Goal: Information Seeking & Learning: Learn about a topic

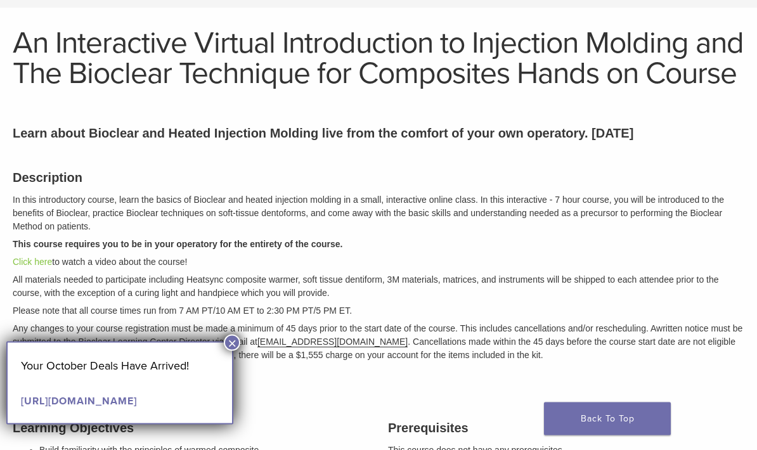
scroll to position [68, 0]
click at [238, 348] on button "×" at bounding box center [232, 343] width 16 height 16
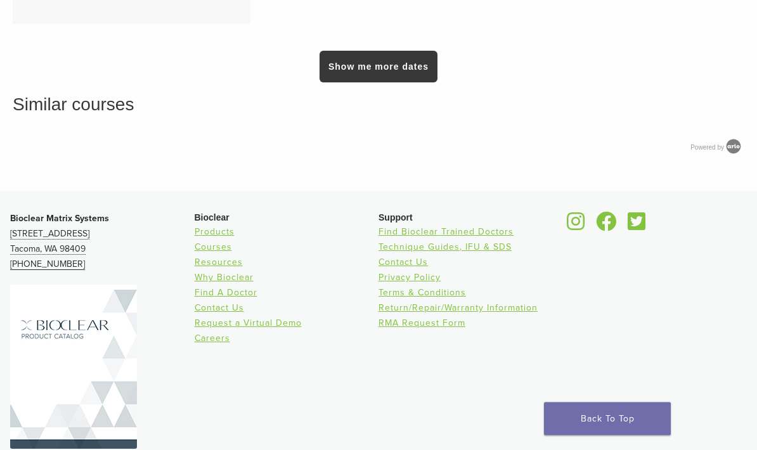
scroll to position [1428, 0]
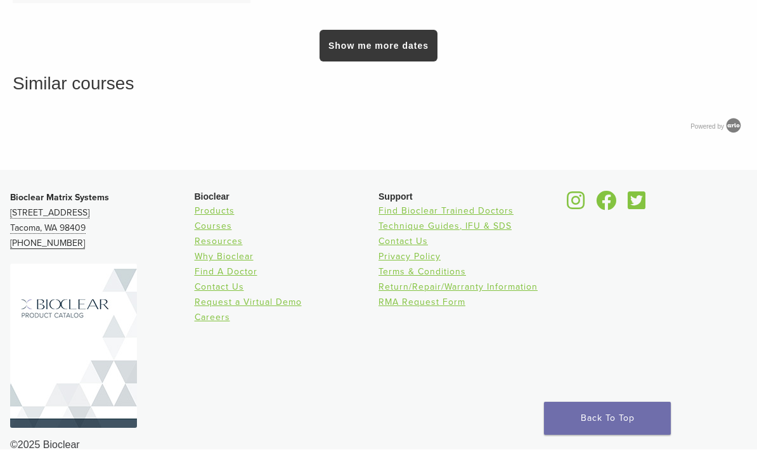
click at [29, 252] on p "Bioclear Matrix Systems 3901 South Fife Street, Suite 100 Tacoma, WA 98409 1.85…" at bounding box center [102, 221] width 185 height 61
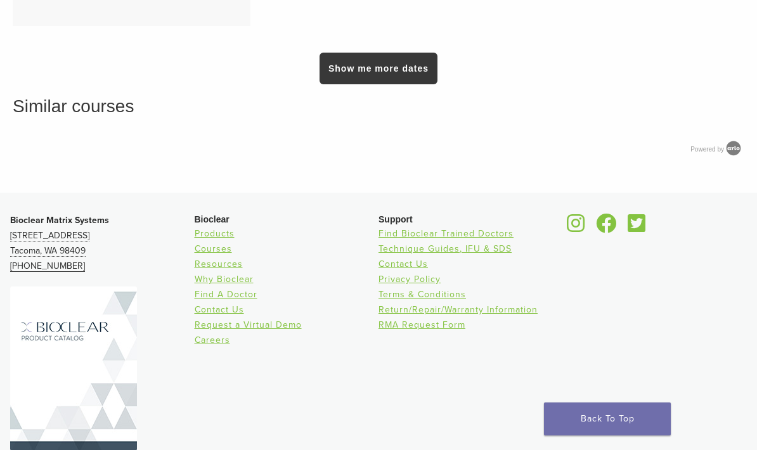
click at [220, 254] on link "Courses" at bounding box center [213, 249] width 37 height 11
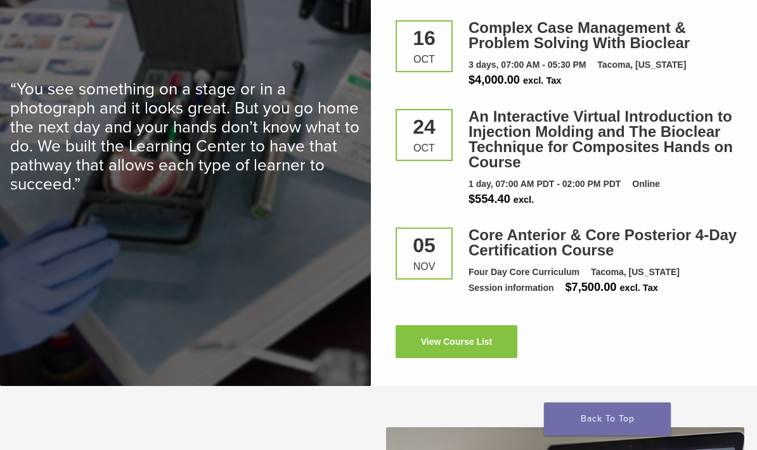
scroll to position [1785, 0]
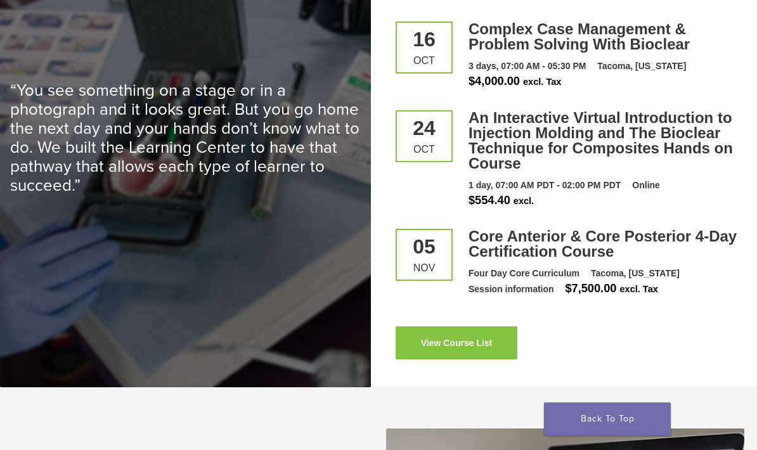
click at [433, 332] on link "View Course List" at bounding box center [457, 343] width 122 height 33
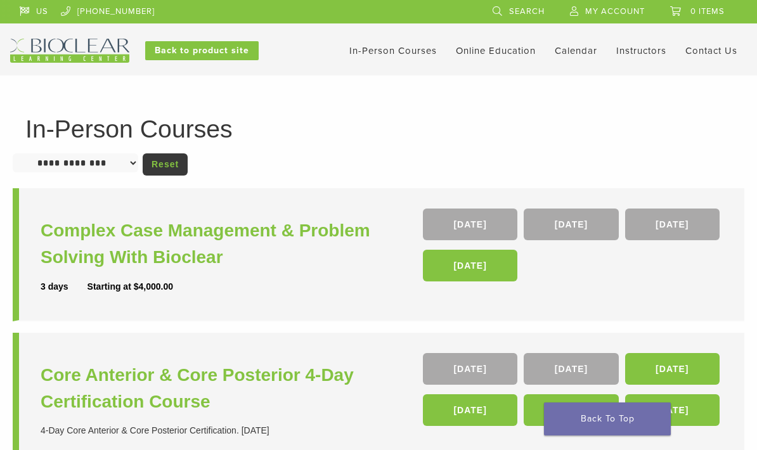
click at [0, 0] on link "Self Guided" at bounding box center [0, 0] width 0 height 0
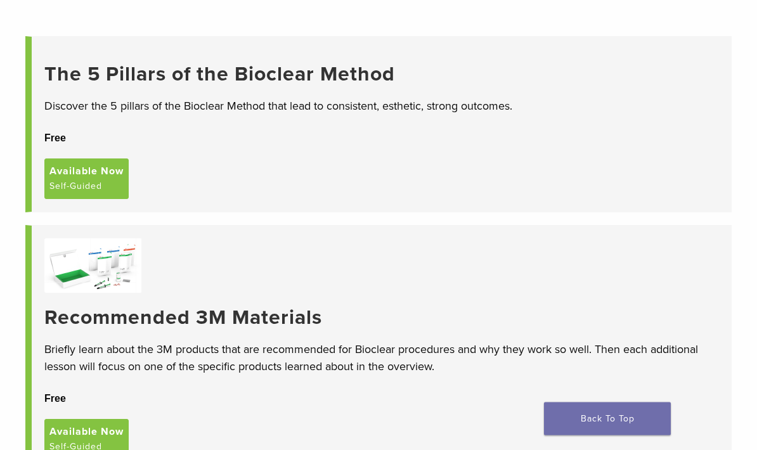
scroll to position [131, 0]
click at [88, 164] on span "Available Now" at bounding box center [86, 171] width 74 height 15
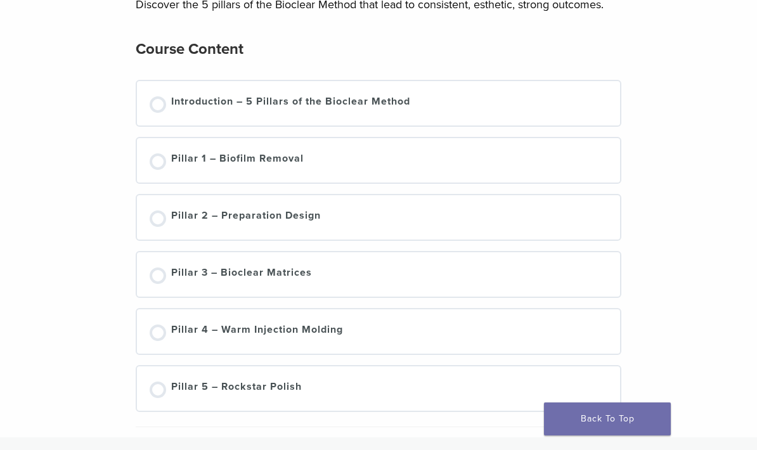
scroll to position [167, 0]
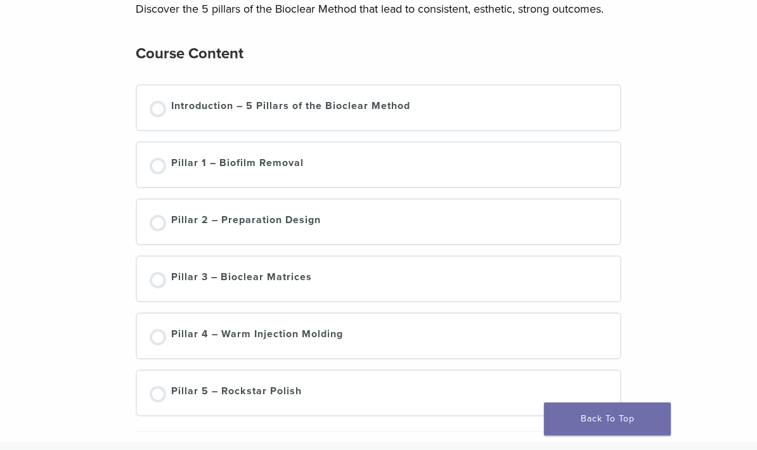
click at [162, 171] on div "Not started" at bounding box center [158, 166] width 16 height 16
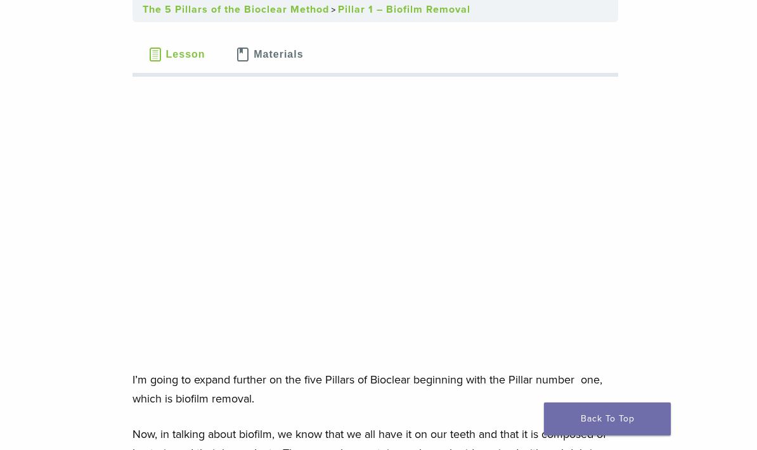
scroll to position [137, 3]
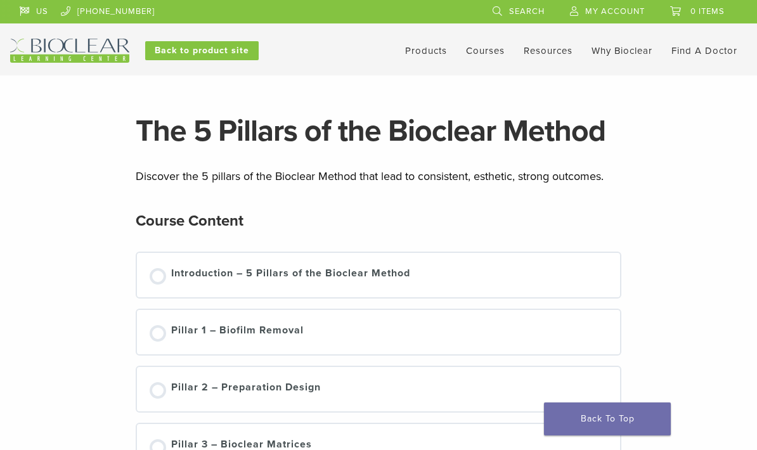
scroll to position [167, 0]
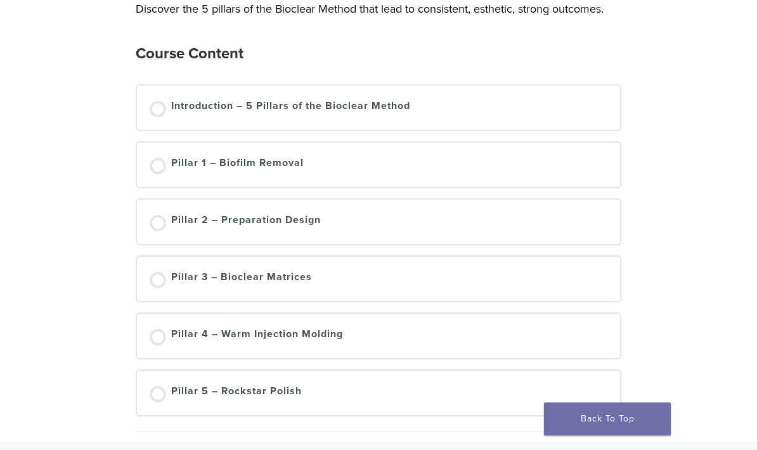
click at [159, 225] on div "Not started" at bounding box center [158, 223] width 16 height 16
click at [153, 282] on div "Not started" at bounding box center [158, 280] width 16 height 16
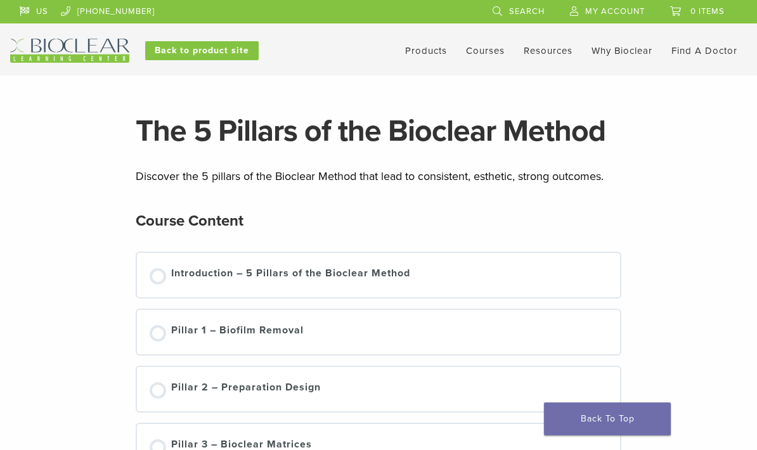
scroll to position [167, 0]
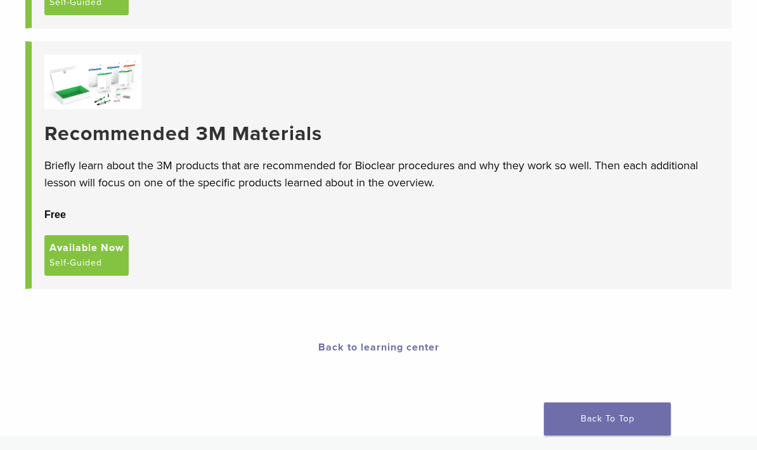
scroll to position [308, 0]
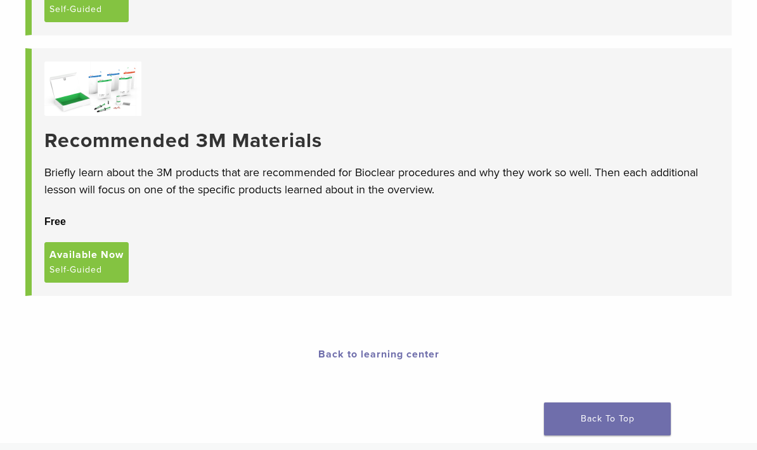
click at [89, 261] on span "Available Now" at bounding box center [86, 254] width 74 height 15
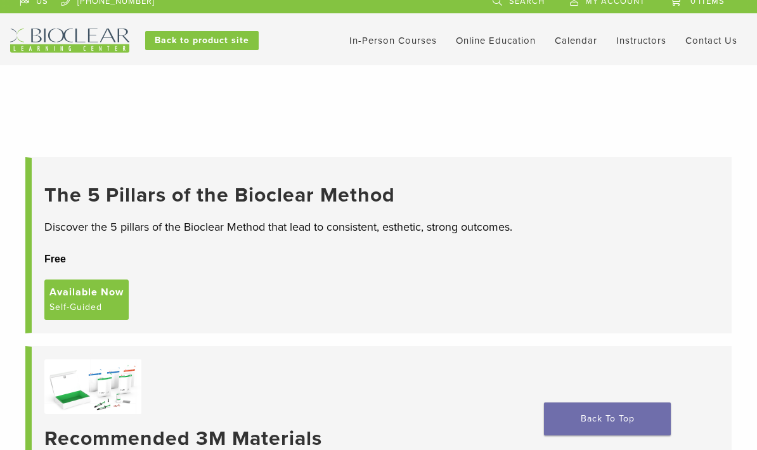
scroll to position [0, 0]
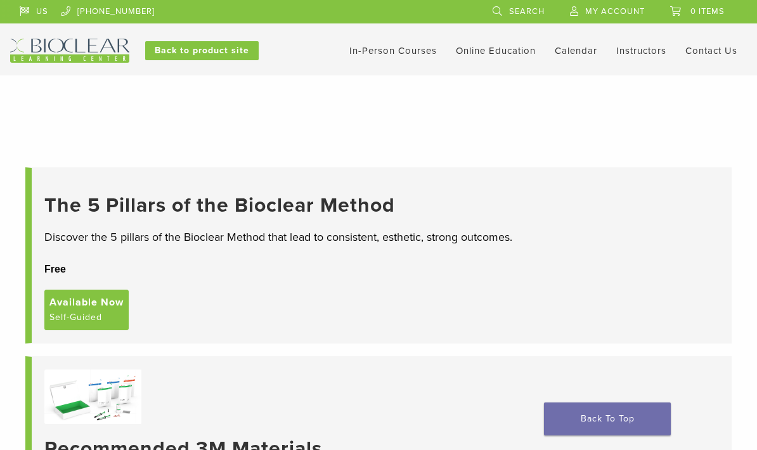
click at [0, 0] on link "Self Guided" at bounding box center [0, 0] width 0 height 0
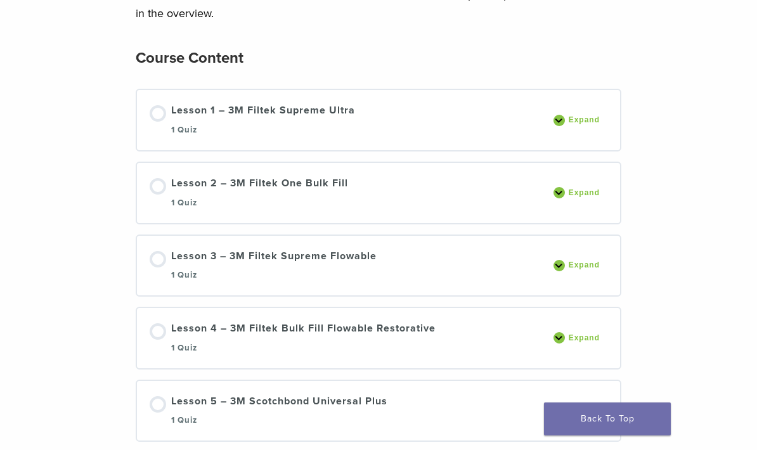
scroll to position [202, 0]
click at [162, 113] on div "Not started" at bounding box center [158, 113] width 16 height 16
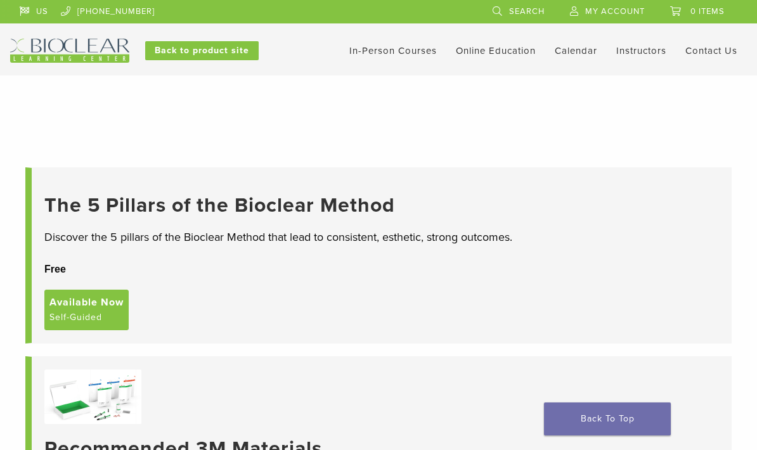
click at [0, 0] on link "Interactive" at bounding box center [0, 0] width 0 height 0
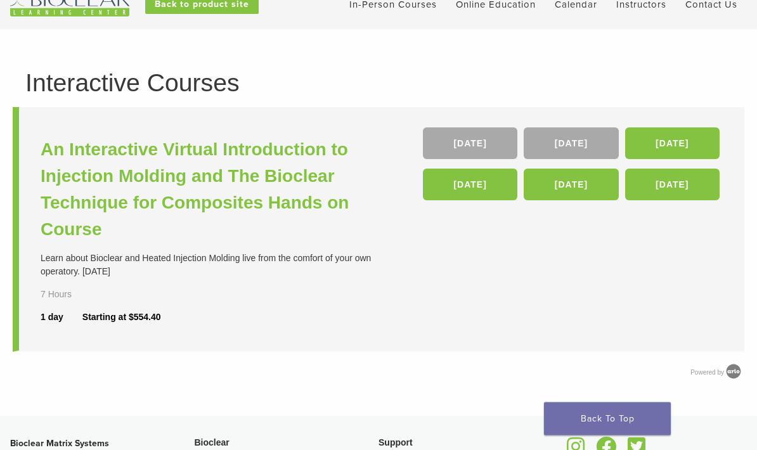
scroll to position [43, 0]
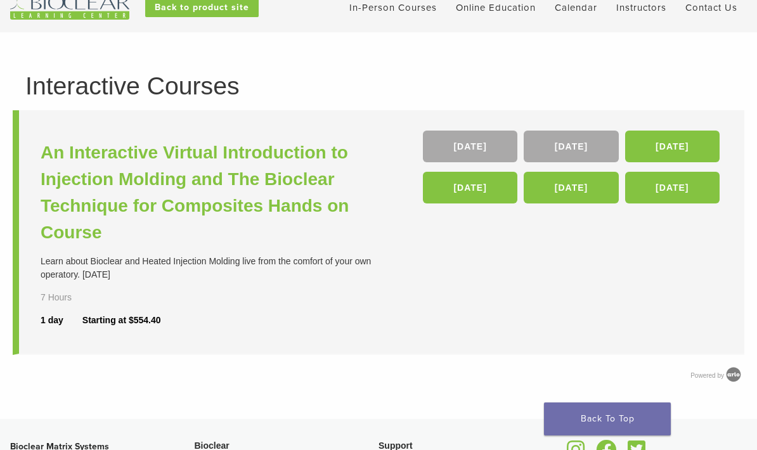
click at [669, 140] on link "[DATE]" at bounding box center [672, 147] width 95 height 32
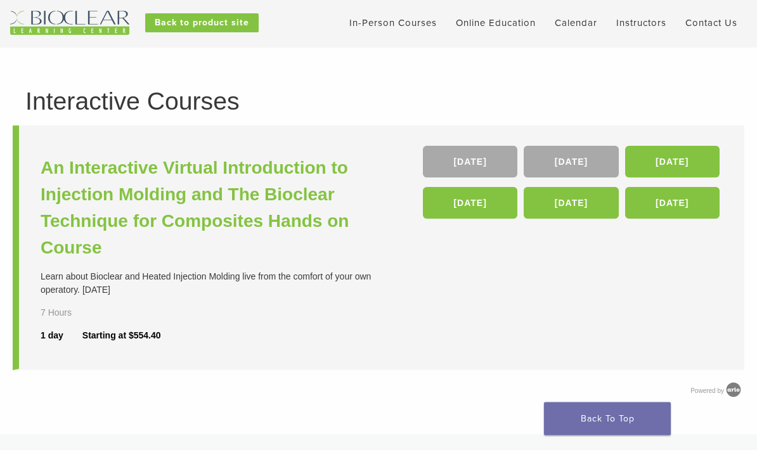
scroll to position [29, 0]
